Goal: Task Accomplishment & Management: Manage account settings

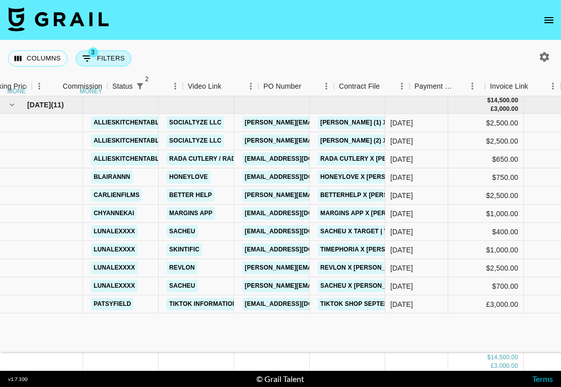
scroll to position [0, 492]
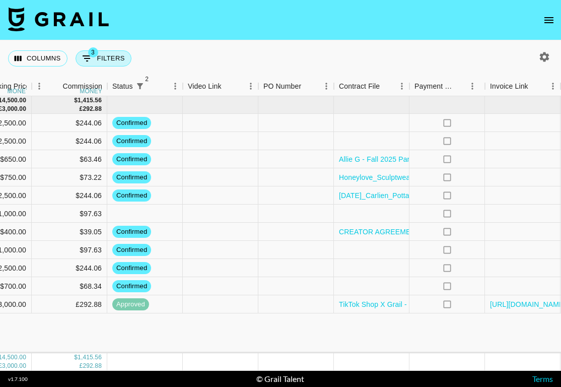
click at [112, 54] on button "3 Filters" at bounding box center [104, 58] width 56 height 16
select select "monthDue2"
select select "Sep '25"
select select "status"
select select "not"
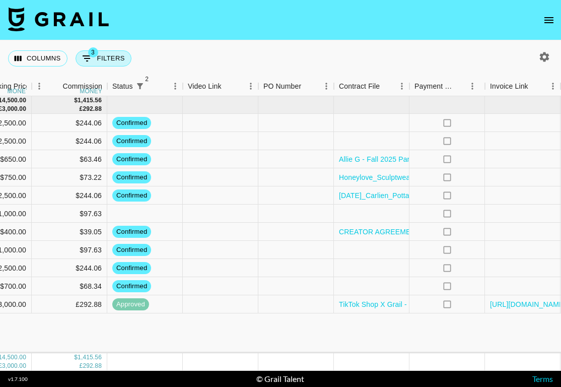
select select "declined"
select select "status"
select select "not"
select select "cancelled"
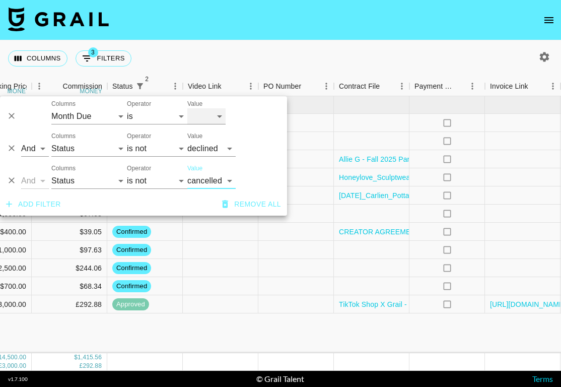
click at [213, 117] on select "Sep '26 Aug '26 Jul '26 Jun '26 May '26 Apr '26 Mar '26 Feb '26 Jan '26 Dec '25…" at bounding box center [206, 116] width 38 height 16
select select "Sep '24"
click at [187, 108] on select "Sep '26 Aug '26 Jul '26 Jun '26 May '26 Apr '26 Mar '26 Feb '26 Jan '26 Dec '25…" at bounding box center [206, 116] width 38 height 16
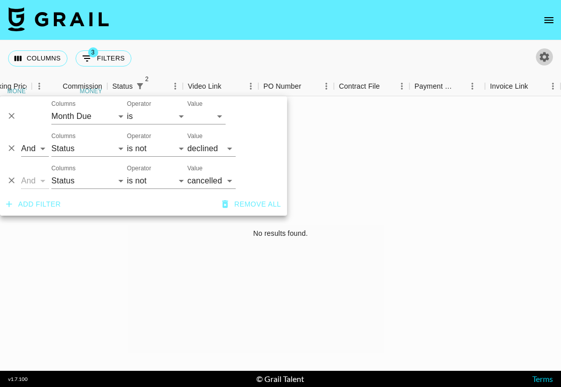
click at [550, 57] on button "button" at bounding box center [544, 56] width 17 height 17
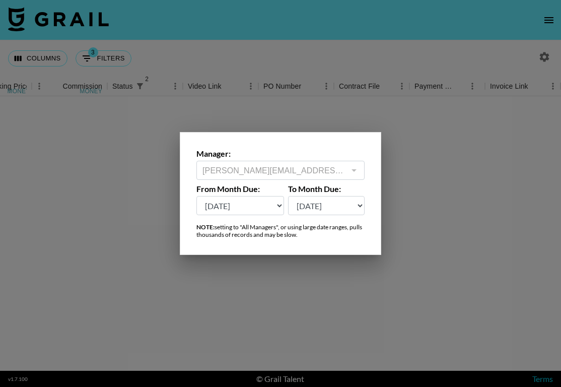
click at [232, 206] on select "Sep '26 Aug '26 Jul '26 Jun '26 May '26 Apr '26 Mar '26 Feb '26 Jan '26 Dec '25…" at bounding box center [240, 205] width 88 height 19
select select "Sep '24"
click at [196, 196] on select "Sep '26 Aug '26 Jul '26 Jun '26 May '26 Apr '26 Mar '26 Feb '26 Jan '26 Dec '25…" at bounding box center [240, 205] width 88 height 19
click at [145, 310] on div at bounding box center [280, 193] width 561 height 387
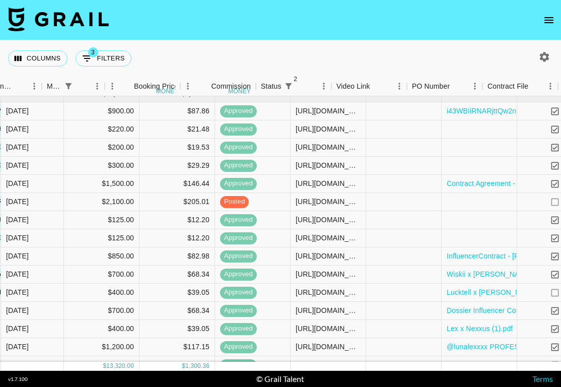
scroll to position [9, 532]
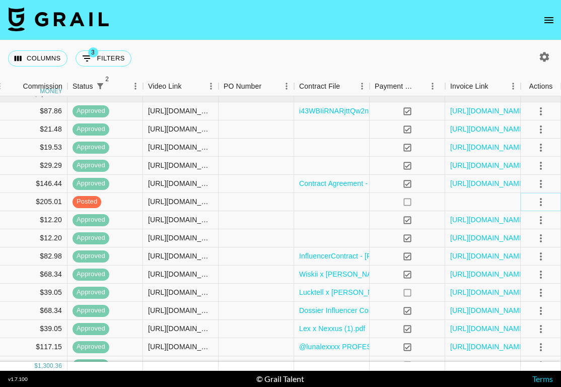
click at [543, 196] on icon "select merge strategy" at bounding box center [541, 202] width 12 height 12
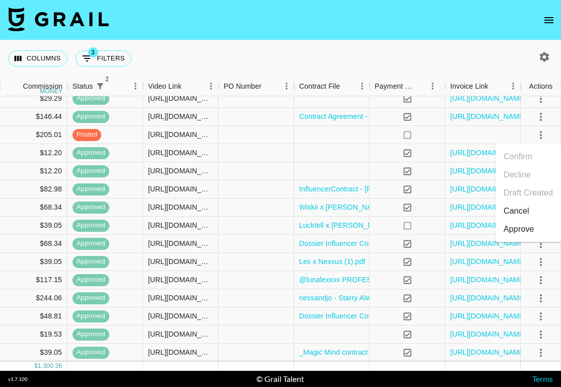
scroll to position [0, 532]
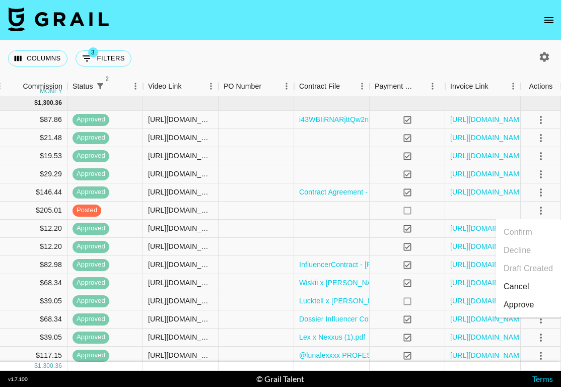
click at [272, 46] on div "Columns 3 Filters + Booking" at bounding box center [280, 58] width 561 height 36
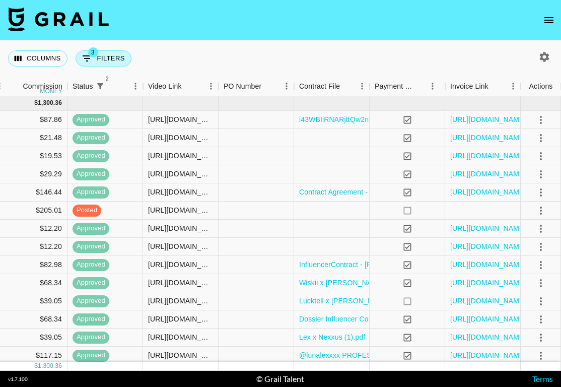
click at [99, 53] on button "3 Filters" at bounding box center [104, 58] width 56 height 16
select select "monthDue2"
select select "Sep '24"
select select "status"
select select "not"
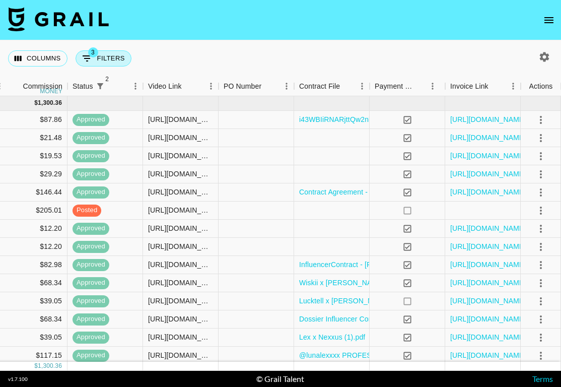
select select "declined"
select select "status"
select select "not"
select select "cancelled"
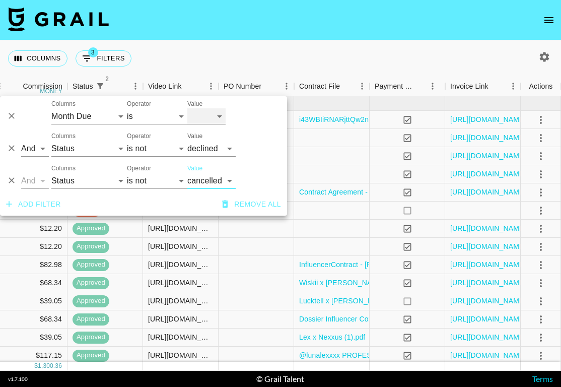
click at [206, 117] on select "Sep '26 Aug '26 Jul '26 Jun '26 May '26 Apr '26 Mar '26 Feb '26 Jan '26 Dec '25…" at bounding box center [206, 116] width 38 height 16
select select "Oct '24"
click at [187, 108] on select "Sep '26 Aug '26 Jul '26 Jun '26 May '26 Apr '26 Mar '26 Feb '26 Jan '26 Dec '25…" at bounding box center [206, 116] width 38 height 16
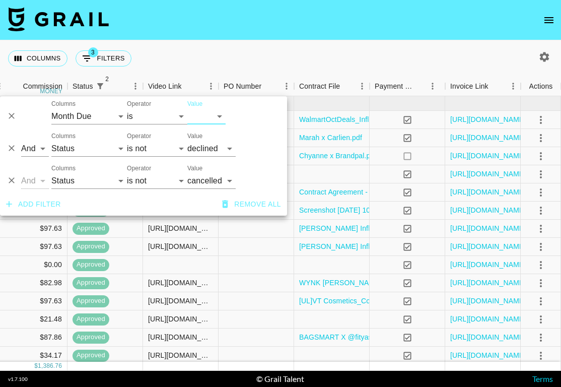
click at [327, 52] on div "Columns 3 Filters + Booking" at bounding box center [280, 58] width 561 height 36
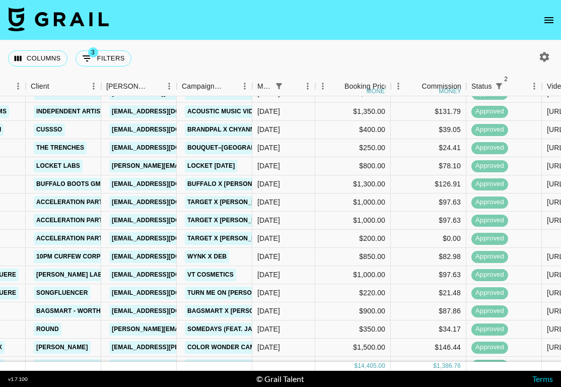
scroll to position [57, 133]
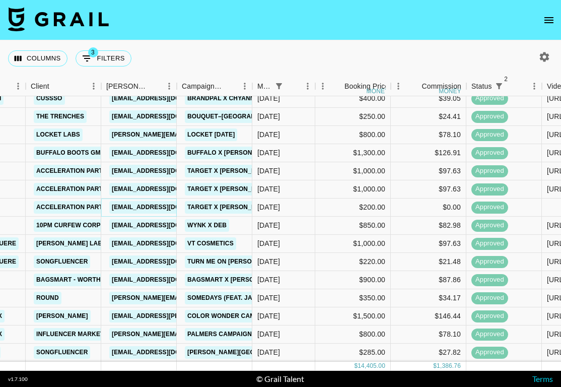
click at [148, 206] on link "ebermillo@accelerationpartners.com" at bounding box center [165, 207] width 113 height 13
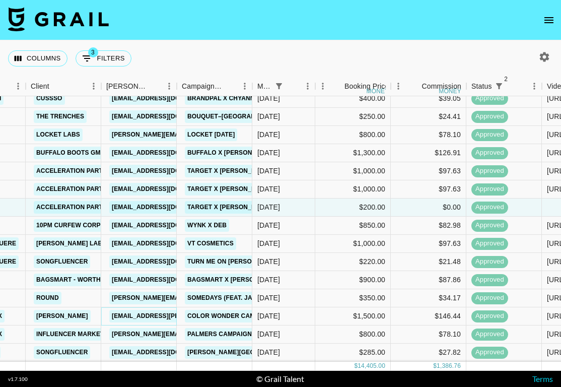
click at [150, 314] on link "ccheung@madison-reed.com" at bounding box center [191, 316] width 164 height 13
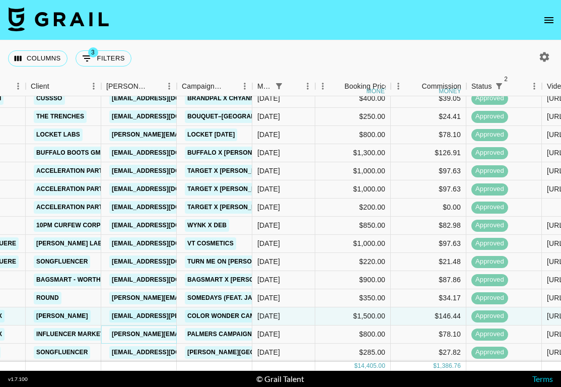
click at [159, 334] on link "catrina@theinfluencermarketingfactory.com" at bounding box center [191, 334] width 164 height 13
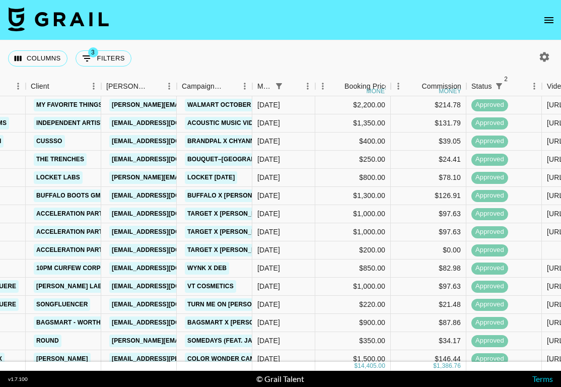
scroll to position [0, 133]
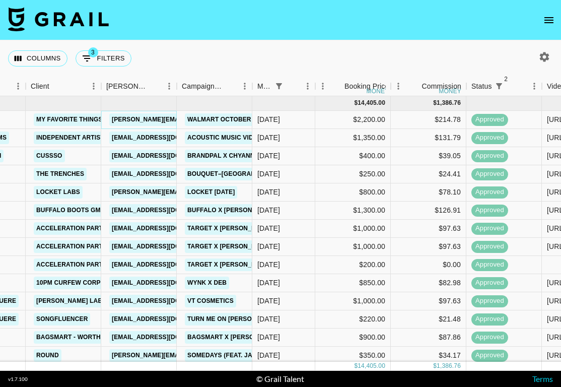
click at [146, 119] on link "haley@joinmavely.com" at bounding box center [191, 119] width 164 height 13
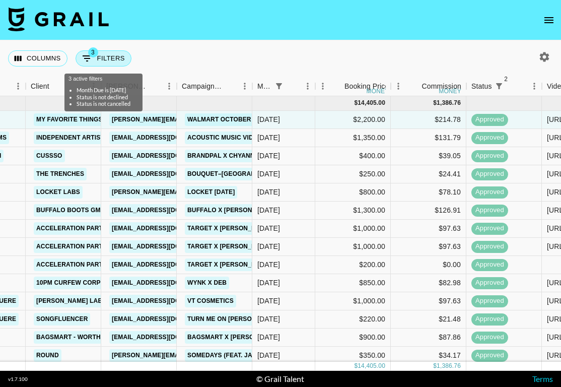
click at [113, 56] on button "3 Filters" at bounding box center [104, 58] width 56 height 16
select select "monthDue2"
select select "Oct '24"
select select "status"
select select "not"
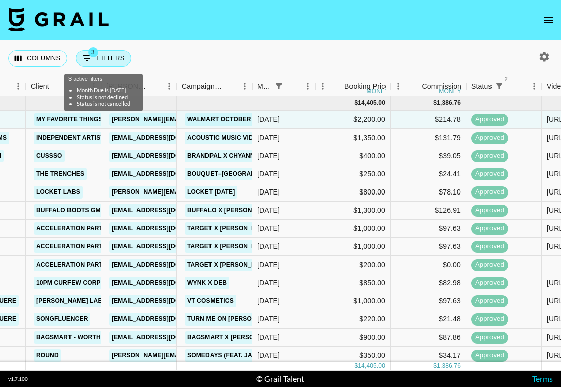
select select "declined"
select select "status"
select select "not"
select select "cancelled"
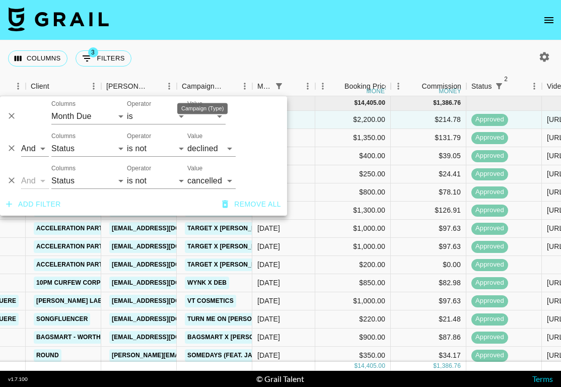
click at [215, 114] on div "Campaign (Type)" at bounding box center [202, 105] width 52 height 19
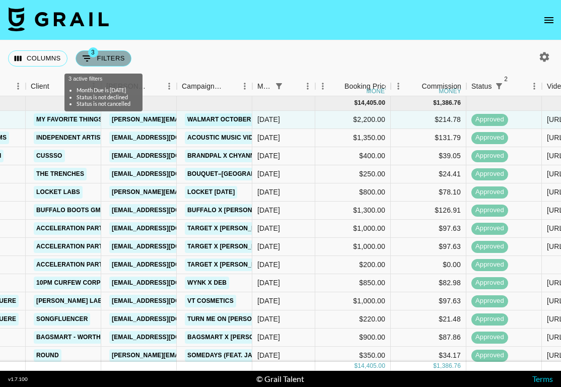
click at [118, 53] on button "3 Filters" at bounding box center [104, 58] width 56 height 16
select select "monthDue2"
select select "Oct '24"
select select "status"
select select "not"
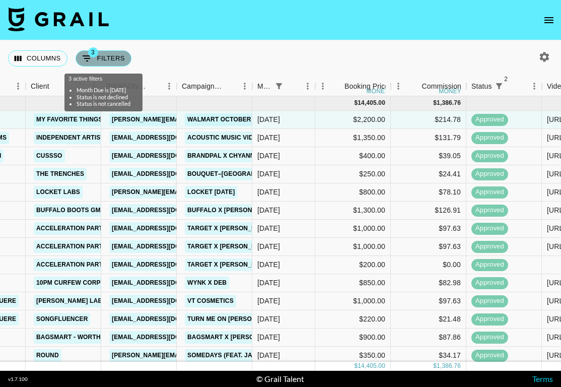
select select "declined"
select select "status"
select select "not"
select select "cancelled"
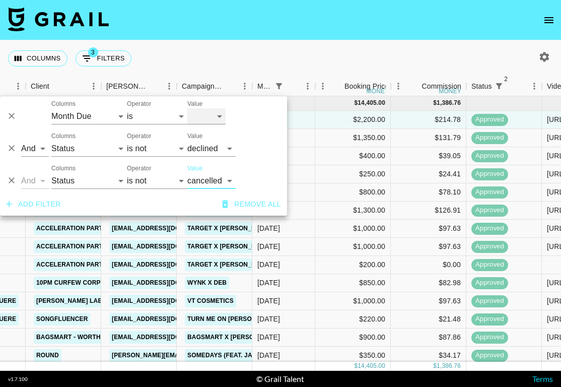
click at [215, 115] on select "Sep '26 Aug '26 Jul '26 Jun '26 May '26 Apr '26 Mar '26 Feb '26 Jan '26 Dec '25…" at bounding box center [206, 116] width 38 height 16
select select "Nov '24"
click at [187, 108] on select "Sep '26 Aug '26 Jul '26 Jun '26 May '26 Apr '26 Mar '26 Feb '26 Jan '26 Dec '25…" at bounding box center [206, 116] width 38 height 16
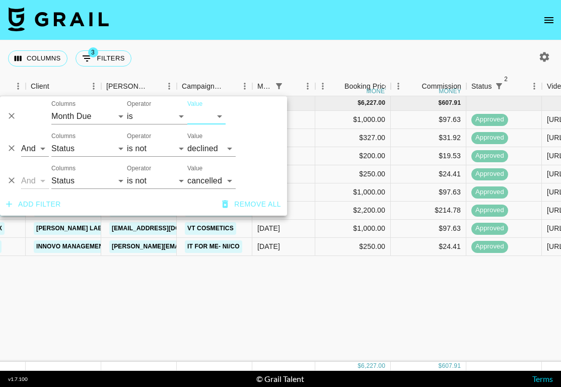
click at [298, 44] on div "Columns 3 Filters + Booking" at bounding box center [280, 58] width 561 height 36
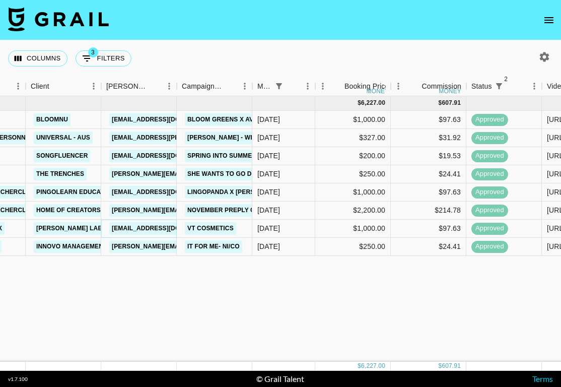
click at [167, 229] on link "influencer@urbaniclabs.com" at bounding box center [165, 228] width 113 height 13
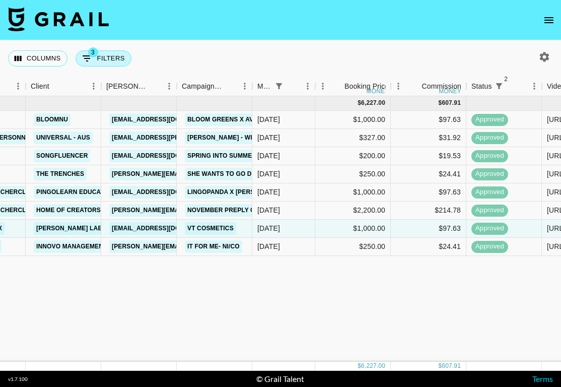
click at [107, 58] on button "3 Filters" at bounding box center [104, 58] width 56 height 16
select select "monthDue2"
select select "Nov '24"
select select "status"
select select "not"
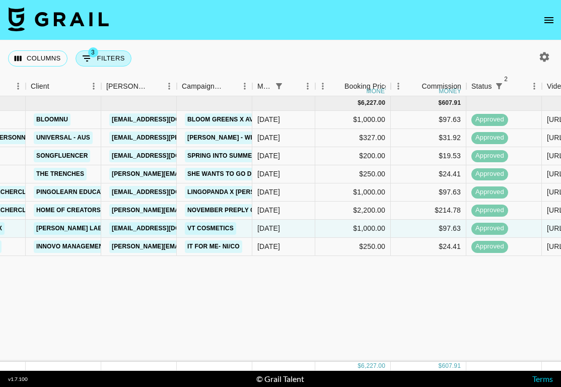
select select "declined"
select select "status"
select select "not"
select select "cancelled"
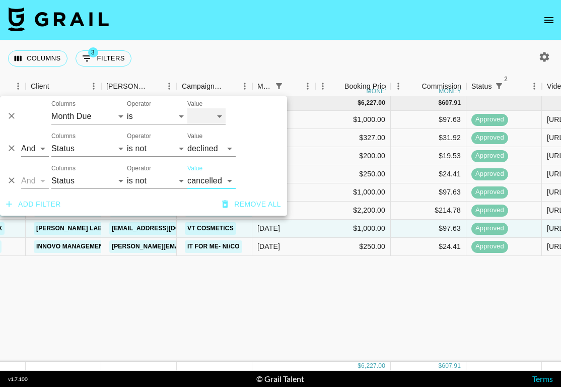
click at [208, 115] on select "Sep '26 Aug '26 Jul '26 Jun '26 May '26 Apr '26 Mar '26 Feb '26 Jan '26 Dec '25…" at bounding box center [206, 116] width 38 height 16
click at [187, 108] on select "Sep '26 Aug '26 Jul '26 Jun '26 May '26 Apr '26 Mar '26 Feb '26 Jan '26 Dec '25…" at bounding box center [206, 116] width 38 height 16
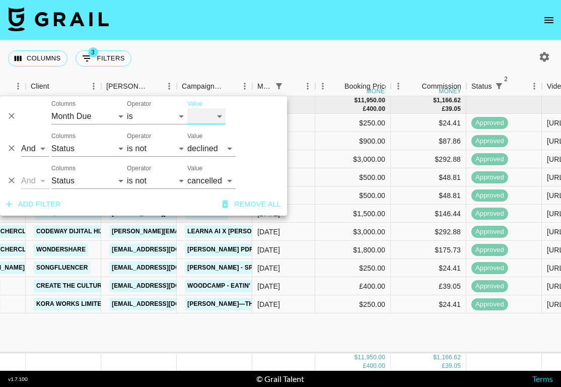
click at [217, 115] on select "Sep '26 Aug '26 Jul '26 Jun '26 May '26 Apr '26 Mar '26 Feb '26 Jan '26 Dec '25…" at bounding box center [206, 116] width 38 height 16
select select "Dec '24"
click at [187, 108] on select "Sep '26 Aug '26 Jul '26 Jun '26 May '26 Apr '26 Mar '26 Feb '26 Jan '26 Dec '25…" at bounding box center [206, 116] width 38 height 16
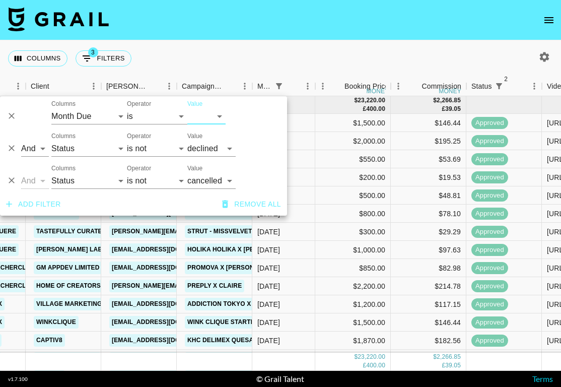
click at [327, 60] on div "Columns 3 Filters + Booking" at bounding box center [280, 58] width 561 height 36
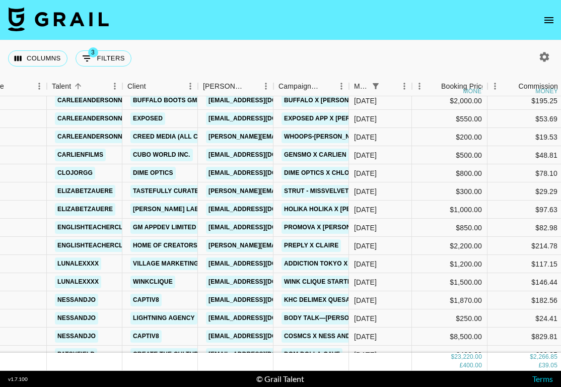
scroll to position [41, 36]
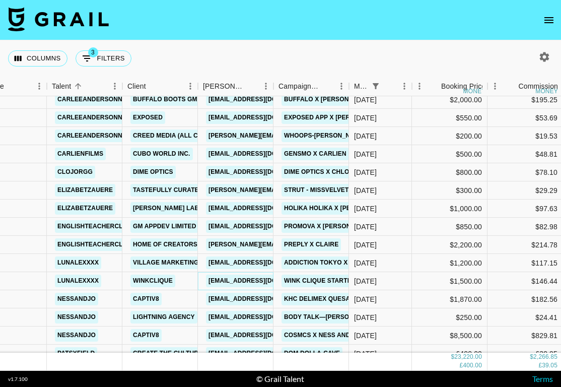
click at [255, 281] on link "cpiotrowski@winkclique.com" at bounding box center [262, 280] width 113 height 13
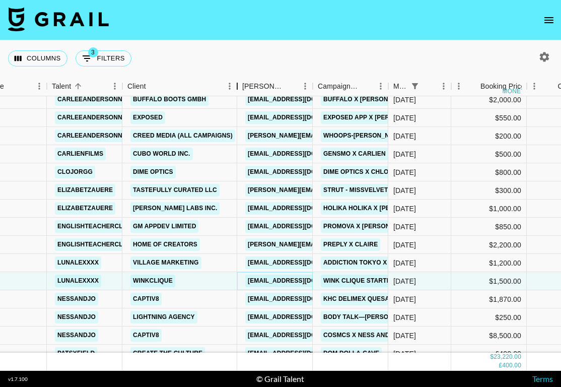
drag, startPoint x: 195, startPoint y: 91, endPoint x: 234, endPoint y: 91, distance: 39.3
click at [234, 91] on div "Client" at bounding box center [237, 87] width 12 height 20
click at [293, 261] on link "[EMAIL_ADDRESS][DOMAIN_NAME]" at bounding box center [301, 262] width 113 height 13
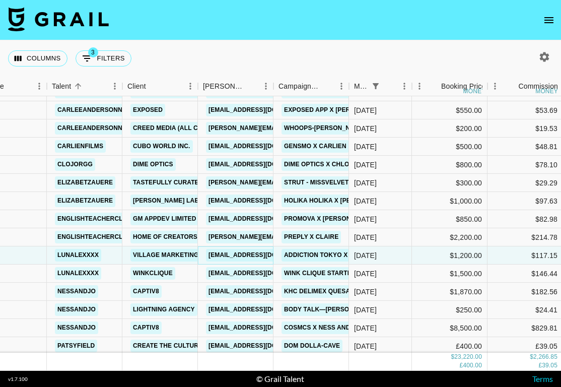
scroll to position [51, 36]
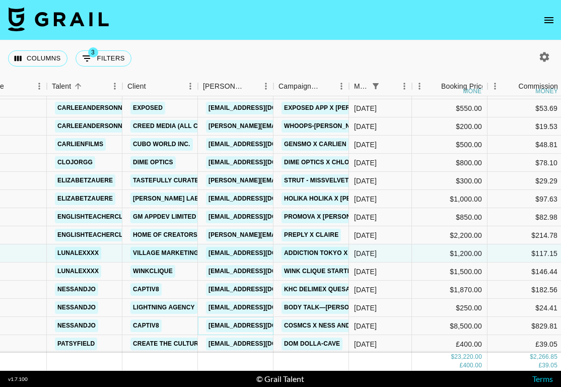
click at [255, 324] on link "ntitizian@captiv8.io" at bounding box center [262, 325] width 113 height 13
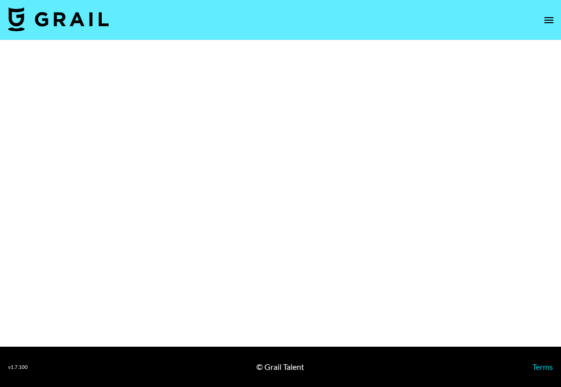
select select "Brand"
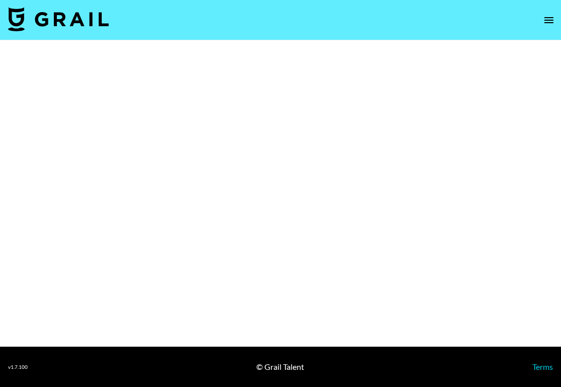
select select "Brand"
